Goal: Information Seeking & Learning: Learn about a topic

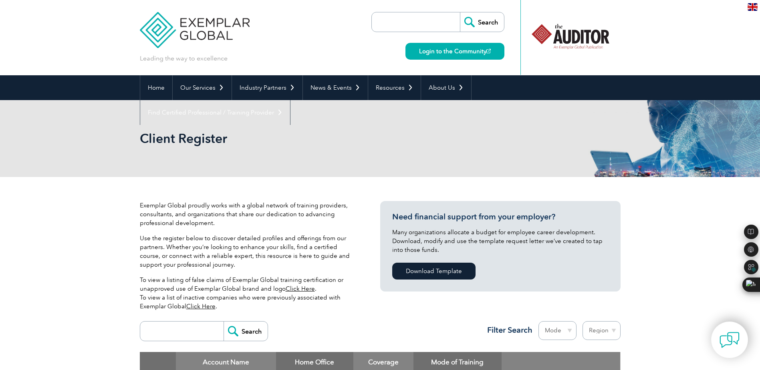
click at [171, 29] on img at bounding box center [195, 24] width 110 height 48
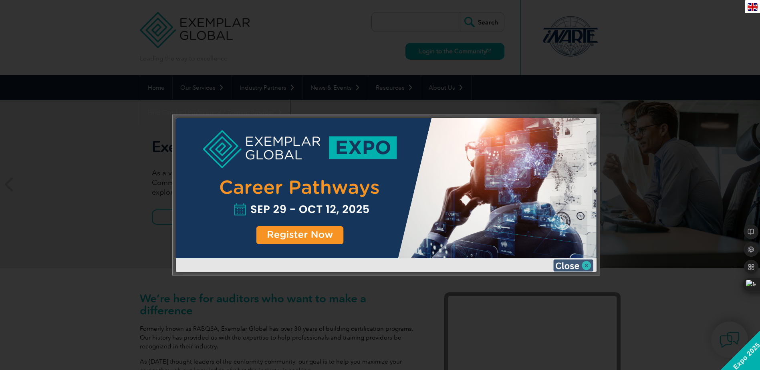
click at [584, 268] on img at bounding box center [573, 265] width 40 height 12
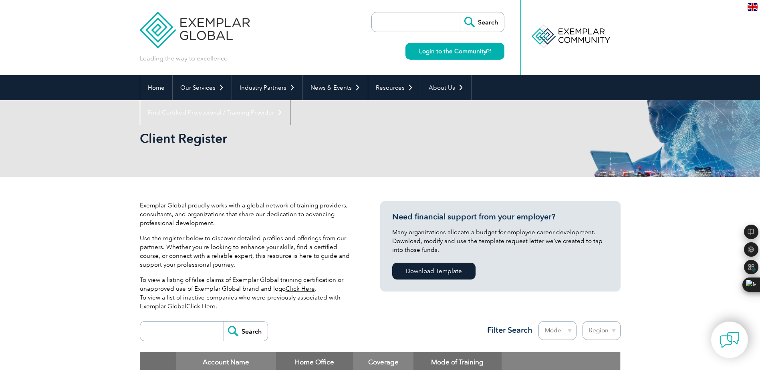
click at [77, 257] on div "Exemplar Global proudly works with a global network of training providers, cons…" at bounding box center [380, 313] width 760 height 272
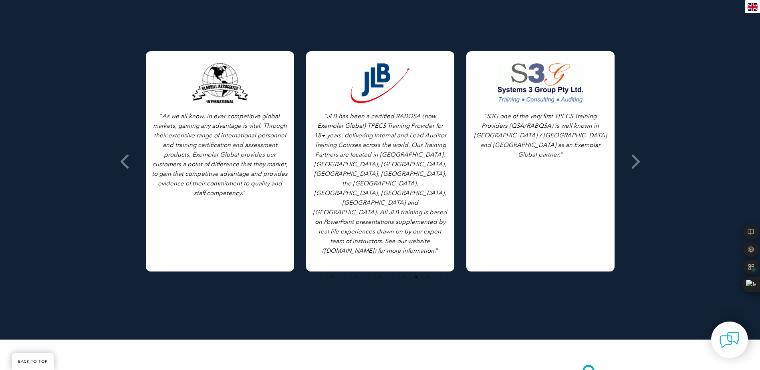
scroll to position [521, 0]
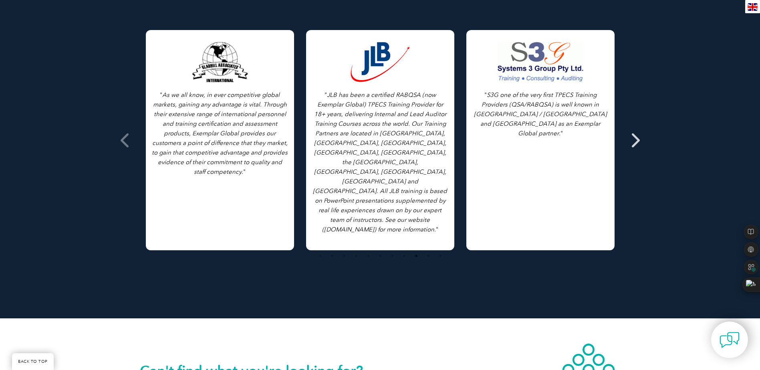
click at [634, 140] on icon at bounding box center [634, 140] width 10 height 0
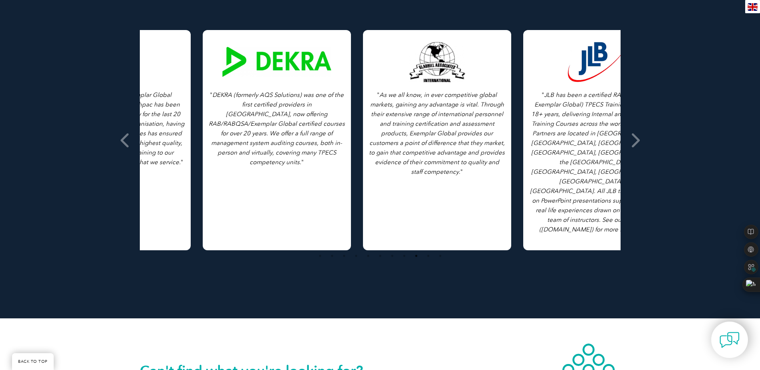
drag, startPoint x: 183, startPoint y: 135, endPoint x: 472, endPoint y: 137, distance: 289.1
click at [464, 137] on icon "As we all know, in ever competitive global markets, gaining any advantage is vi…" at bounding box center [437, 133] width 136 height 84
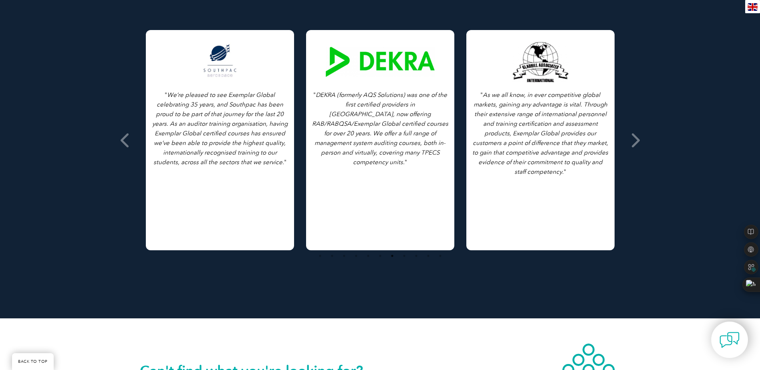
drag, startPoint x: 261, startPoint y: 136, endPoint x: 737, endPoint y: 139, distance: 476.1
click at [737, 139] on div "Testimonials from our Partners Browse All Testimonials " As we all know, in eve…" at bounding box center [380, 123] width 760 height 390
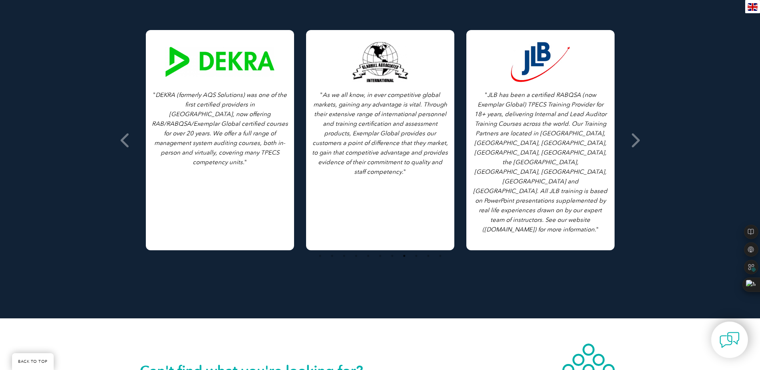
drag, startPoint x: 525, startPoint y: 138, endPoint x: 44, endPoint y: 135, distance: 481.7
click at [44, 135] on div "Testimonials from our Partners Browse All Testimonials " As we all know, in eve…" at bounding box center [380, 123] width 760 height 390
click at [629, 140] on icon at bounding box center [634, 140] width 10 height 0
click at [125, 140] on icon at bounding box center [126, 140] width 10 height 0
click at [126, 140] on icon at bounding box center [126, 140] width 10 height 0
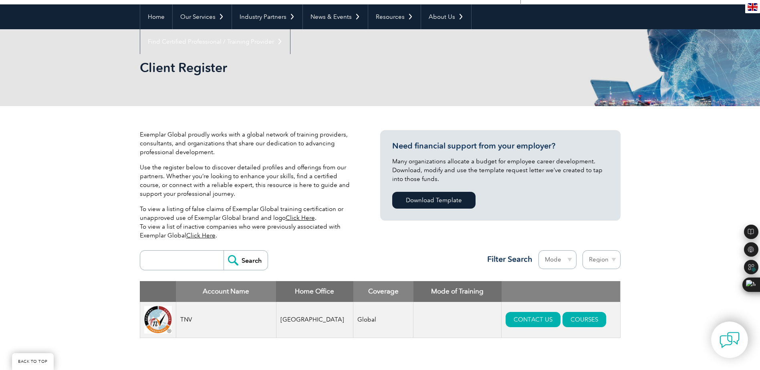
scroll to position [0, 0]
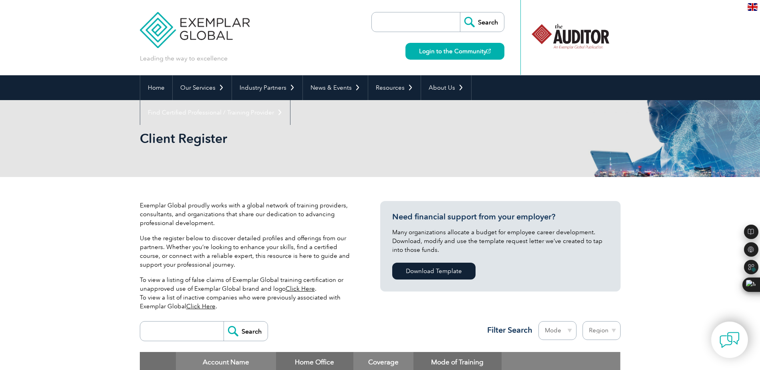
drag, startPoint x: 159, startPoint y: 27, endPoint x: 174, endPoint y: 28, distance: 14.4
click at [159, 27] on img at bounding box center [195, 24] width 110 height 48
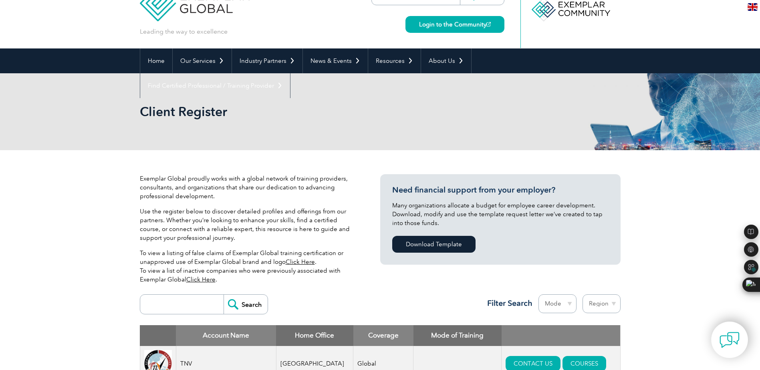
scroll to position [200, 0]
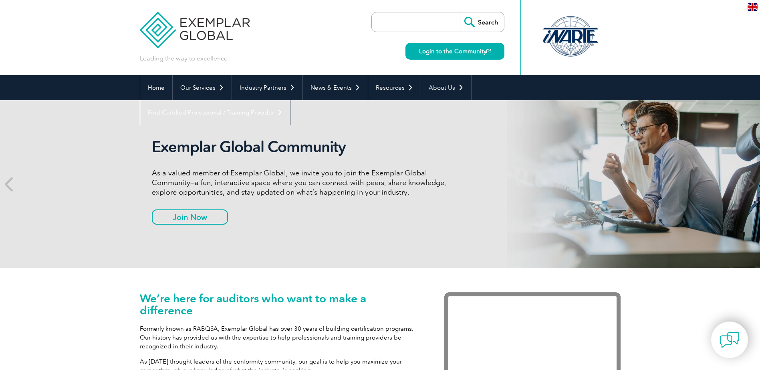
click at [412, 25] on input "search" at bounding box center [418, 21] width 84 height 19
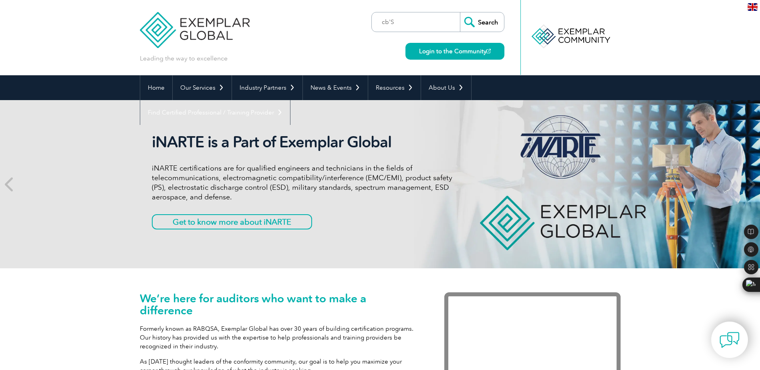
type input "cb'S"
click at [460, 12] on input "Search" at bounding box center [482, 21] width 44 height 19
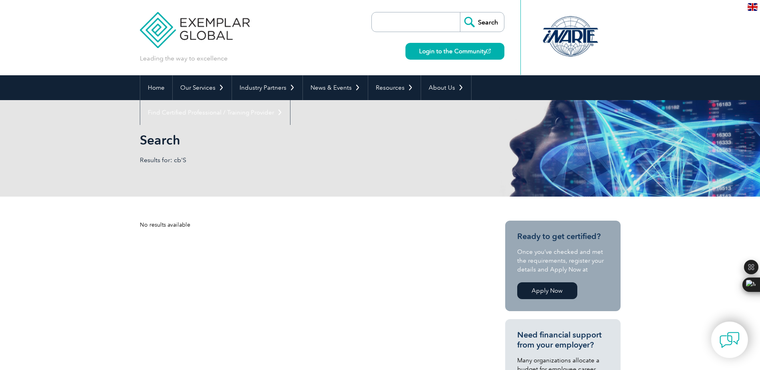
click at [395, 27] on input "search" at bounding box center [418, 21] width 84 height 19
type input "CERTIFICATION BODY"
click at [487, 25] on input "Search" at bounding box center [482, 21] width 44 height 19
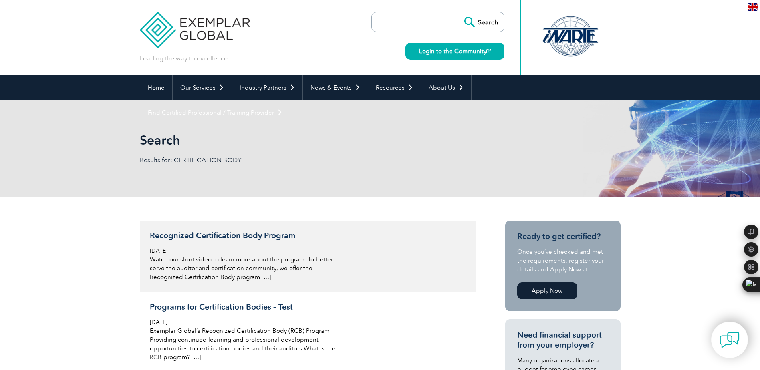
click at [214, 241] on div "Recognized Certification Body Program [DATE] Watch our short video to learn mor…" at bounding box center [245, 256] width 190 height 51
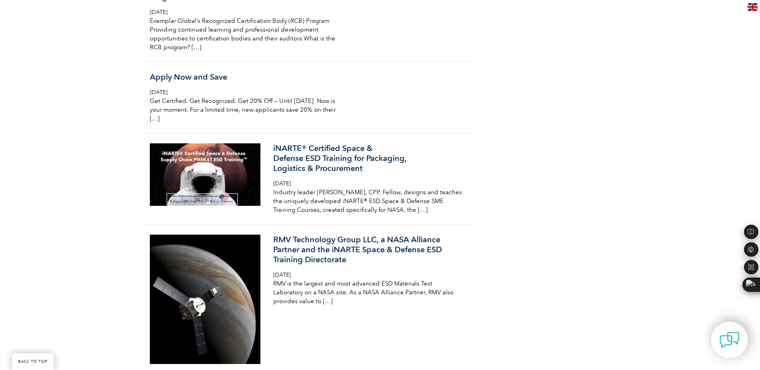
scroll to position [921, 0]
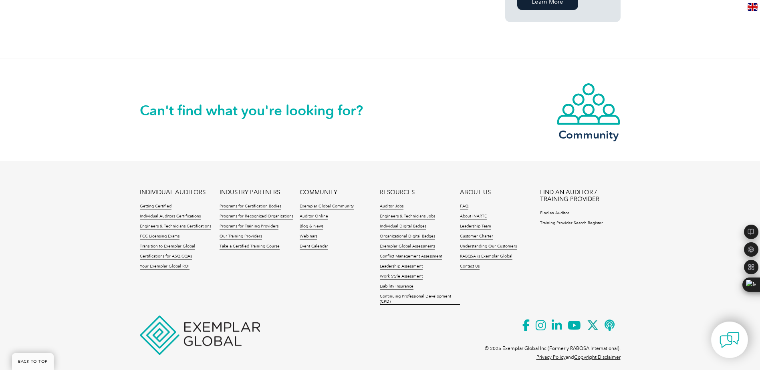
scroll to position [641, 0]
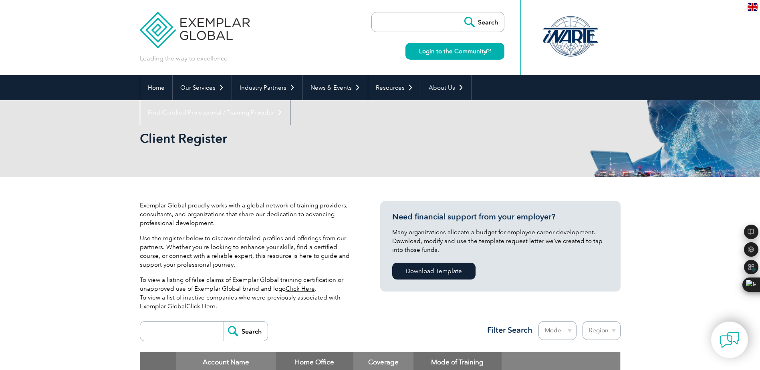
click at [186, 30] on img at bounding box center [195, 24] width 110 height 48
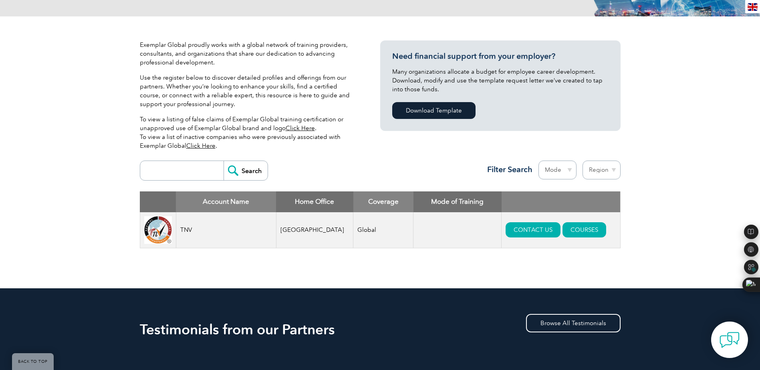
scroll to position [160, 0]
click at [572, 171] on select "Mode Online In-person Blended" at bounding box center [557, 170] width 38 height 19
click at [569, 169] on select "Mode Online In-person Blended" at bounding box center [557, 170] width 38 height 19
click at [624, 171] on div "Exemplar Global proudly works with a global network of training providers, cons…" at bounding box center [380, 153] width 760 height 272
click at [611, 171] on select "Region Australia Bahrain Bangladesh Brazil Canada Colombia Dominican Republic E…" at bounding box center [601, 170] width 38 height 19
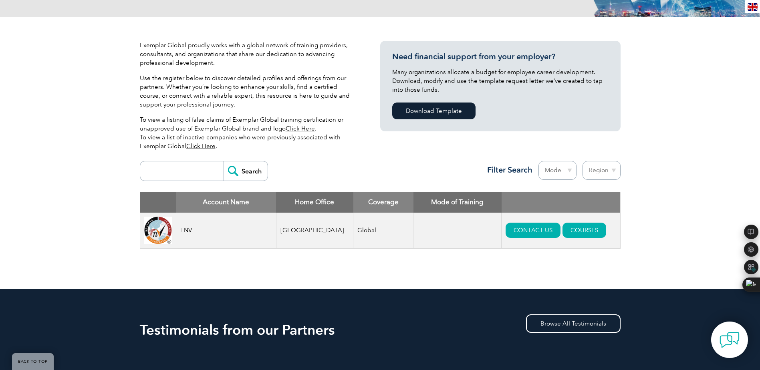
click at [582, 161] on select "Region Australia Bahrain Bangladesh Brazil Canada Colombia Dominican Republic E…" at bounding box center [601, 170] width 38 height 19
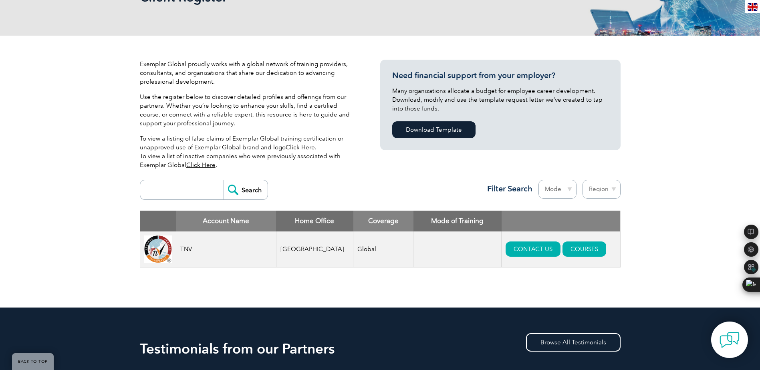
scroll to position [0, 0]
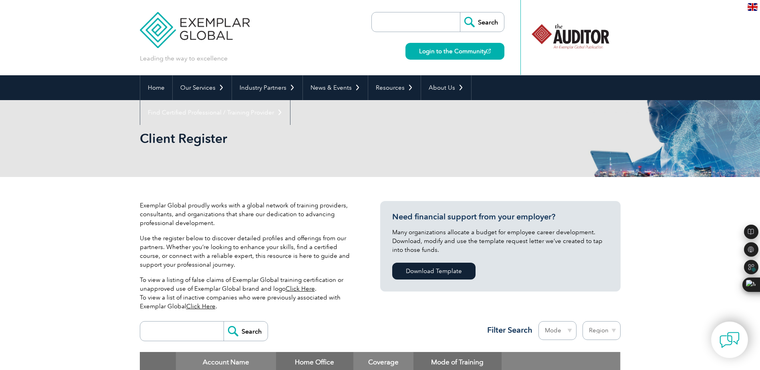
click at [180, 28] on img at bounding box center [195, 24] width 110 height 48
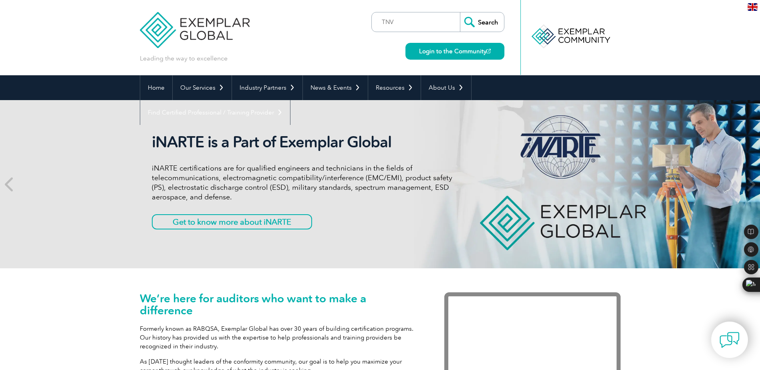
type input "TNV"
click at [486, 19] on input "Search" at bounding box center [482, 21] width 44 height 19
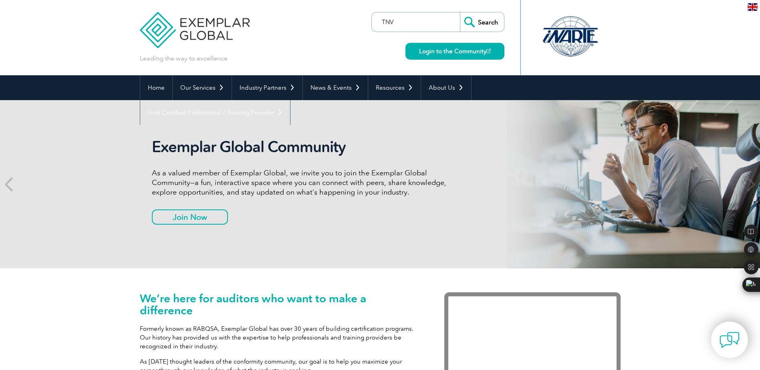
drag, startPoint x: 403, startPoint y: 22, endPoint x: 324, endPoint y: 33, distance: 79.7
click at [324, 33] on div "Leading the way to excellence TNV" at bounding box center [380, 37] width 480 height 75
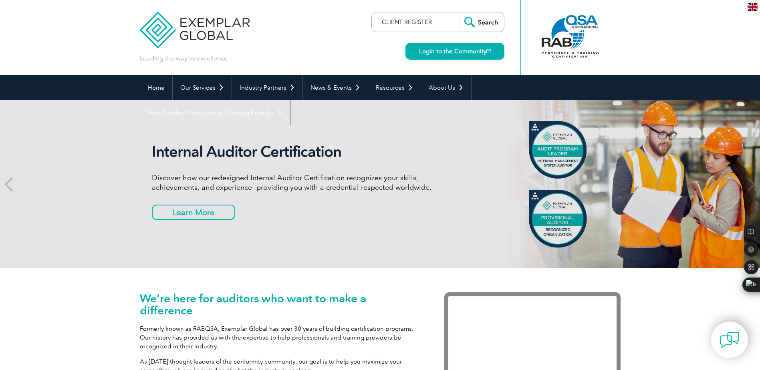
type input "CLIENT REGISTER"
click at [485, 22] on input "Search" at bounding box center [482, 21] width 44 height 19
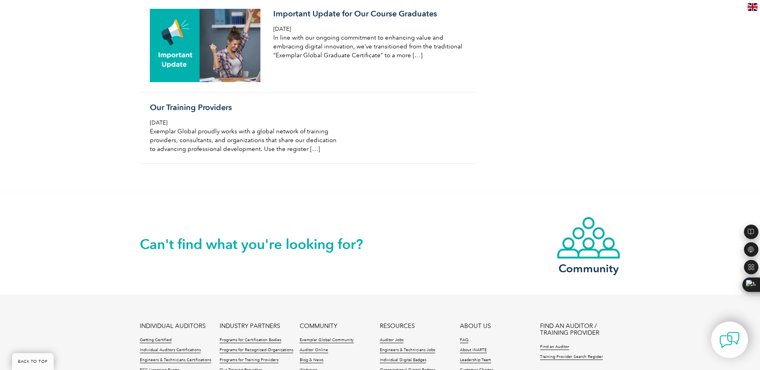
scroll to position [921, 0]
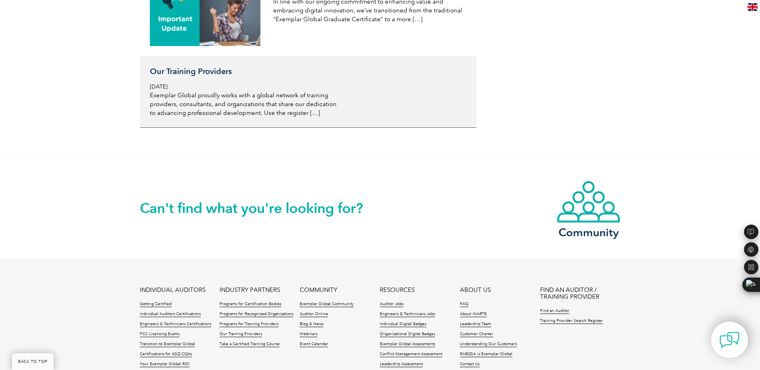
click at [196, 86] on div "Our Training Providers Tuesday, January 11th, 2022 Exemplar Global proudly work…" at bounding box center [245, 91] width 190 height 51
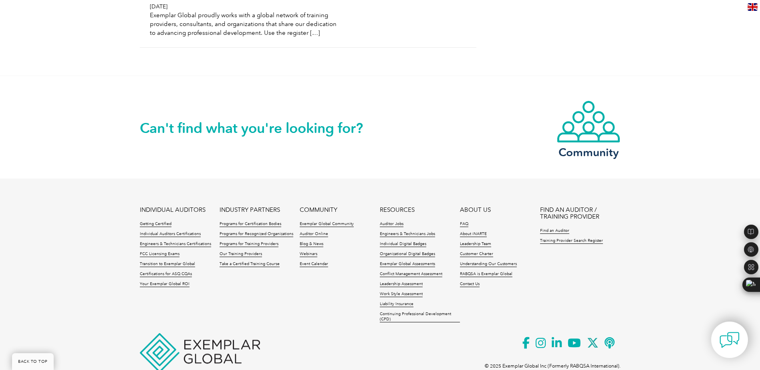
scroll to position [1037, 0]
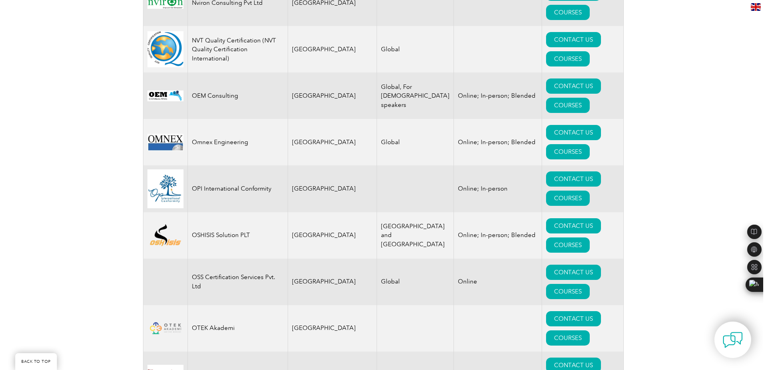
scroll to position [9089, 0]
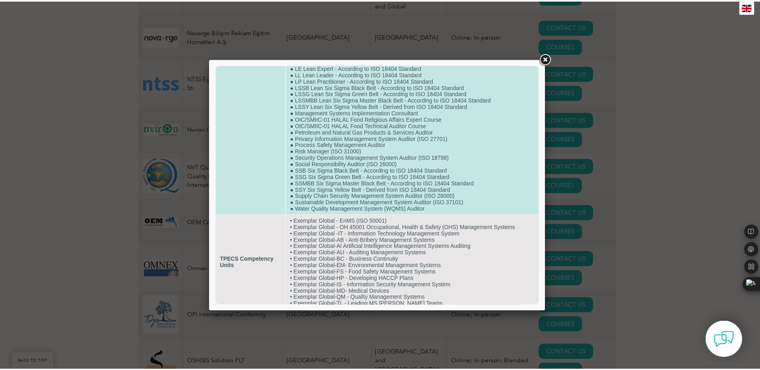
scroll to position [619, 0]
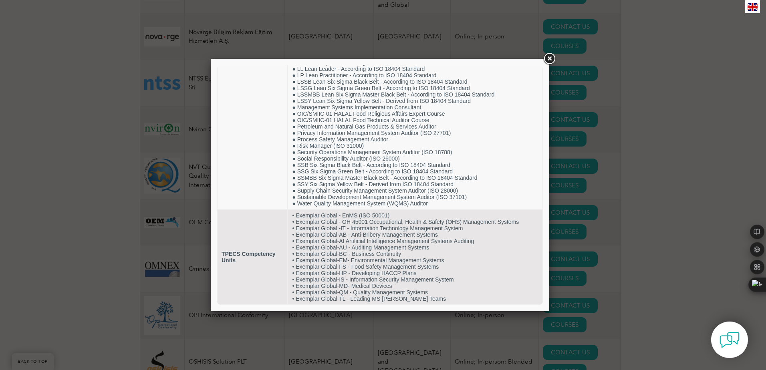
click at [550, 57] on link at bounding box center [549, 59] width 14 height 14
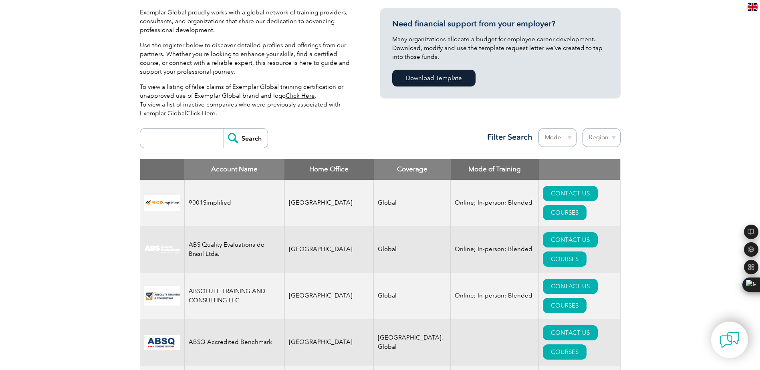
scroll to position [0, 0]
